Goal: Use online tool/utility: Utilize a website feature to perform a specific function

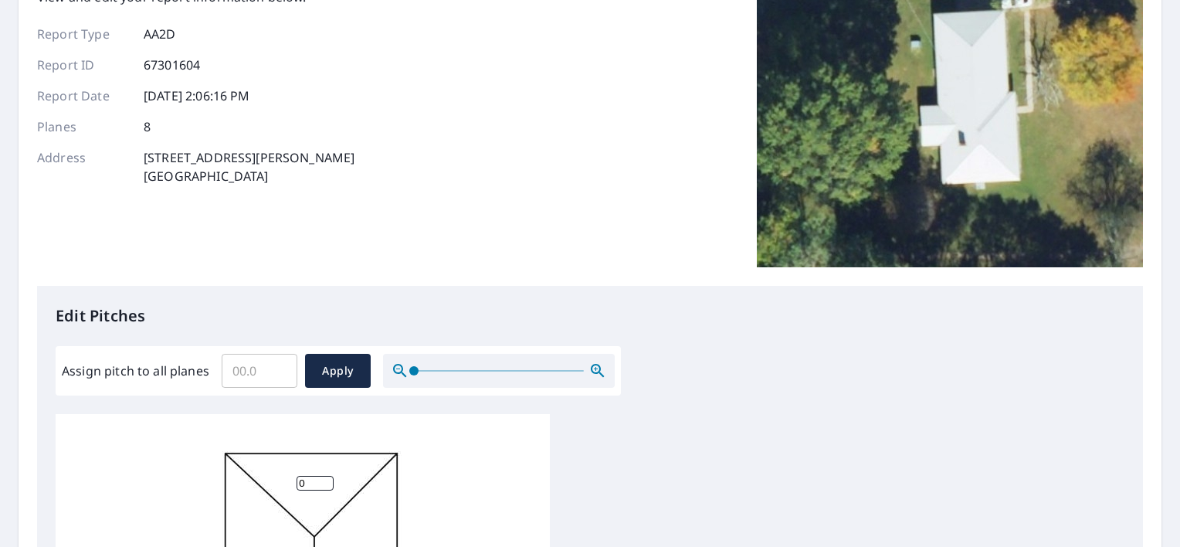
scroll to position [232, 0]
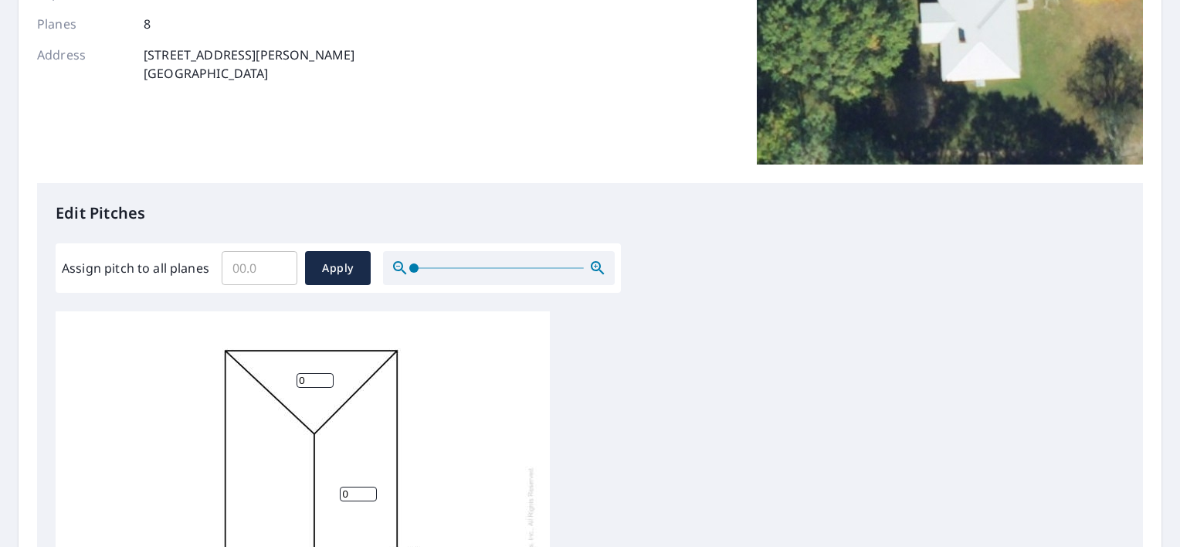
click at [243, 269] on input "Assign pitch to all planes" at bounding box center [260, 267] width 76 height 43
click at [279, 264] on input "0.1" at bounding box center [260, 267] width 76 height 43
click at [279, 264] on input "0.2" at bounding box center [260, 267] width 76 height 43
click at [279, 264] on input "0.3" at bounding box center [260, 267] width 76 height 43
click at [279, 264] on input "0.4" at bounding box center [260, 267] width 76 height 43
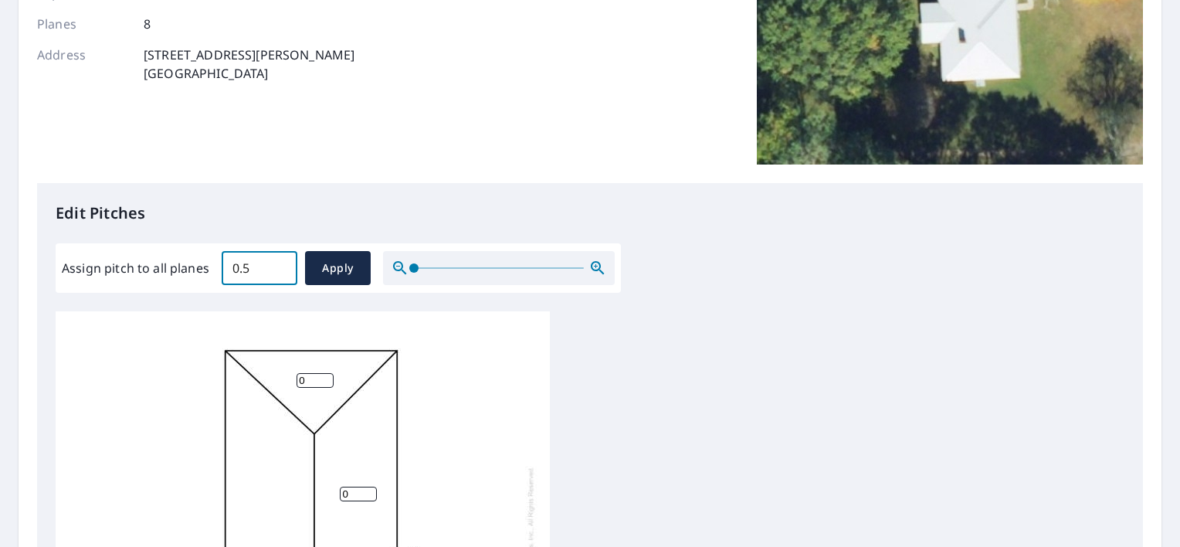
click at [279, 264] on input "0.5" at bounding box center [260, 267] width 76 height 43
click at [279, 264] on input "4.8" at bounding box center [260, 267] width 76 height 43
click at [279, 264] on input "4.9" at bounding box center [260, 267] width 76 height 43
type input "5"
click at [279, 264] on input "5" at bounding box center [260, 267] width 76 height 43
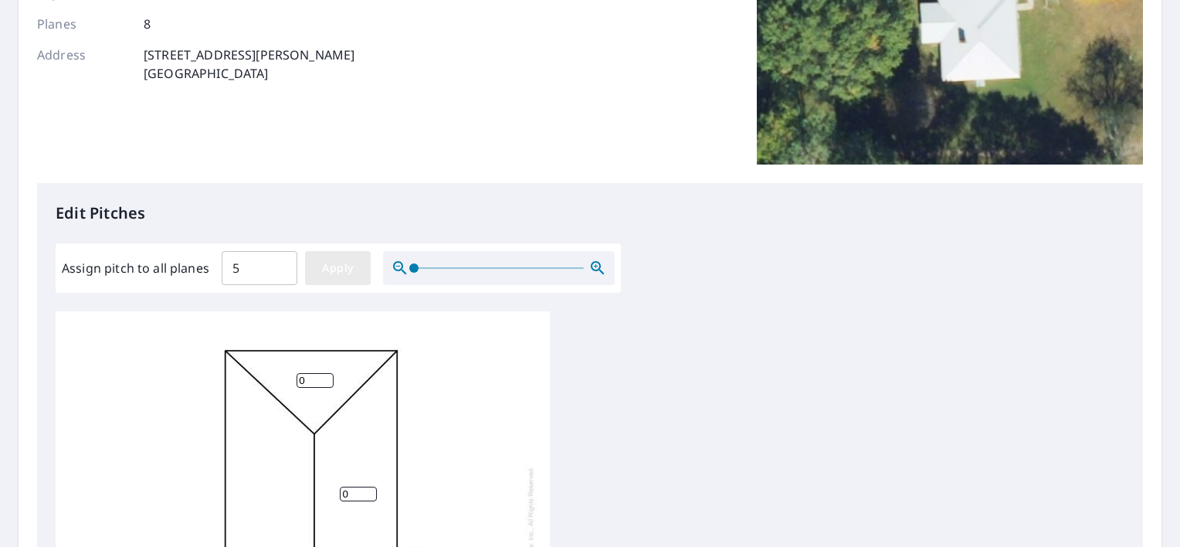
click at [329, 266] on span "Apply" at bounding box center [337, 268] width 41 height 19
type input "5"
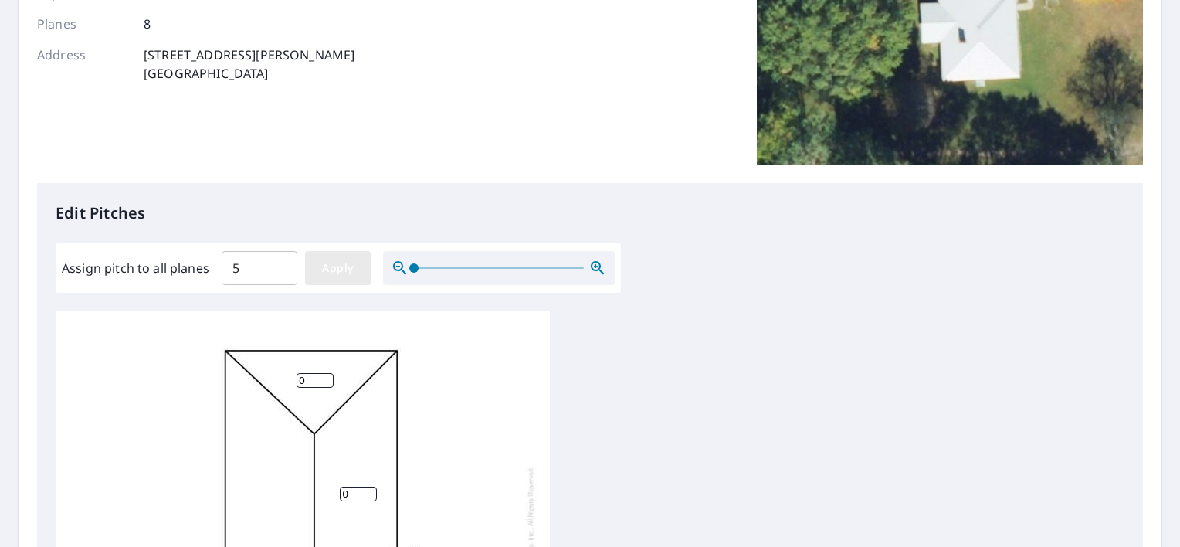
type input "5"
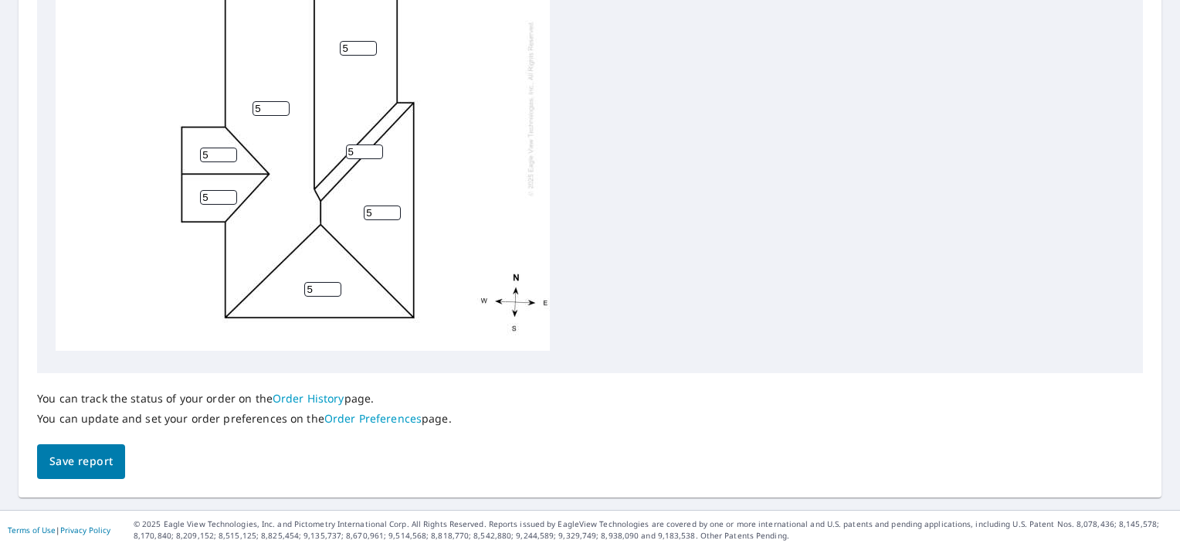
scroll to position [675, 0]
click at [86, 458] on span "Save report" at bounding box center [80, 459] width 63 height 19
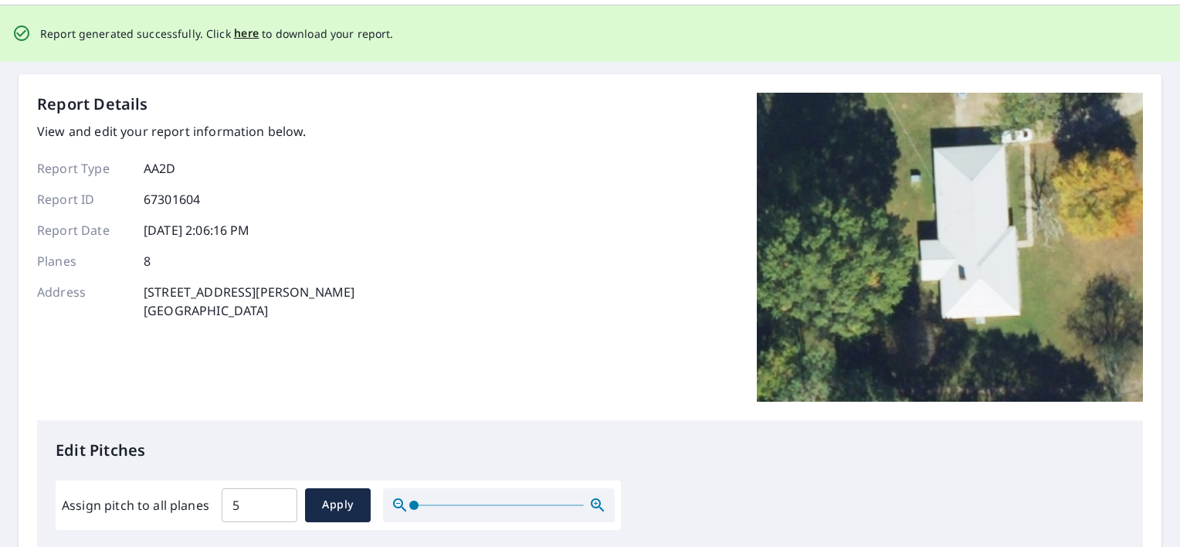
scroll to position [0, 0]
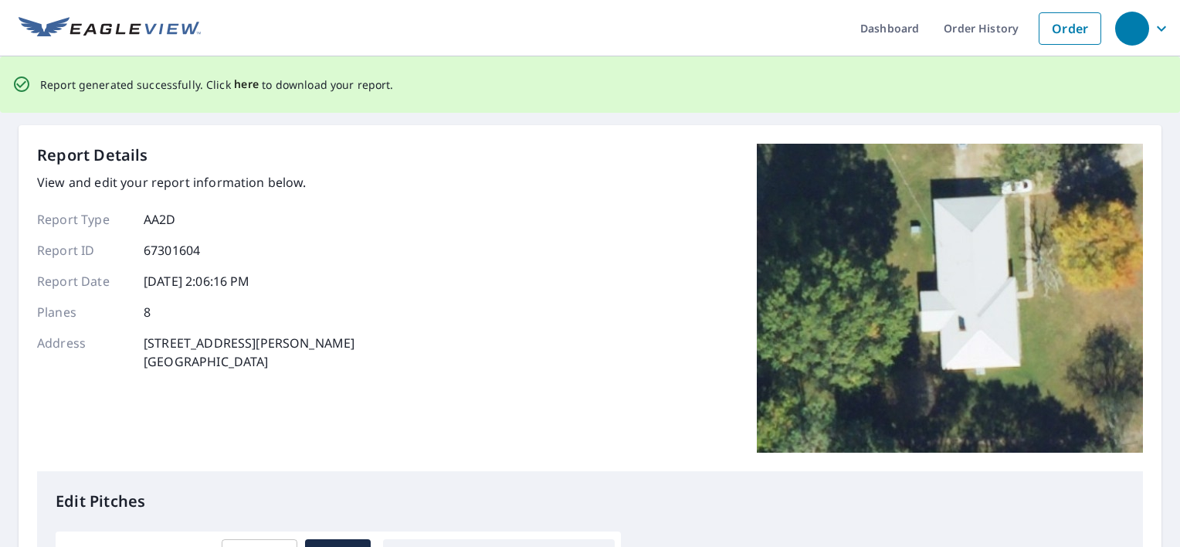
click at [241, 87] on span "here" at bounding box center [246, 84] width 25 height 19
